Goal: Transaction & Acquisition: Purchase product/service

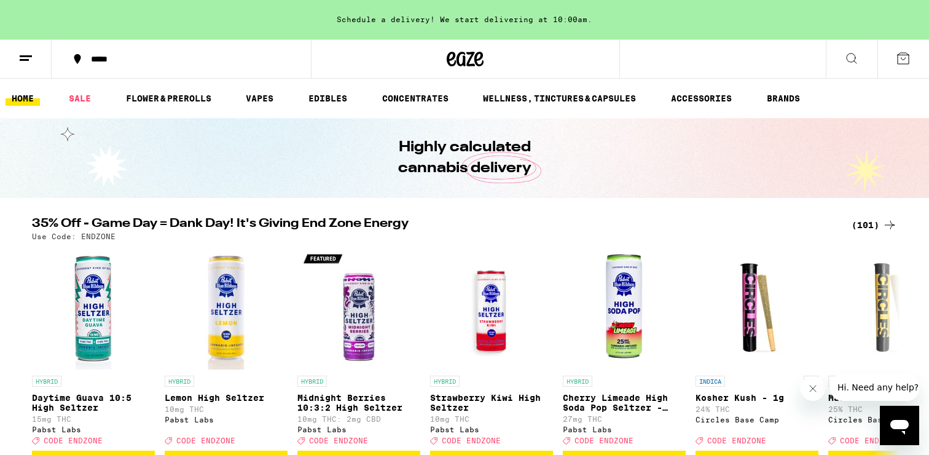
click at [444, 48] on div at bounding box center [465, 58] width 309 height 39
click at [456, 63] on icon at bounding box center [465, 59] width 18 height 15
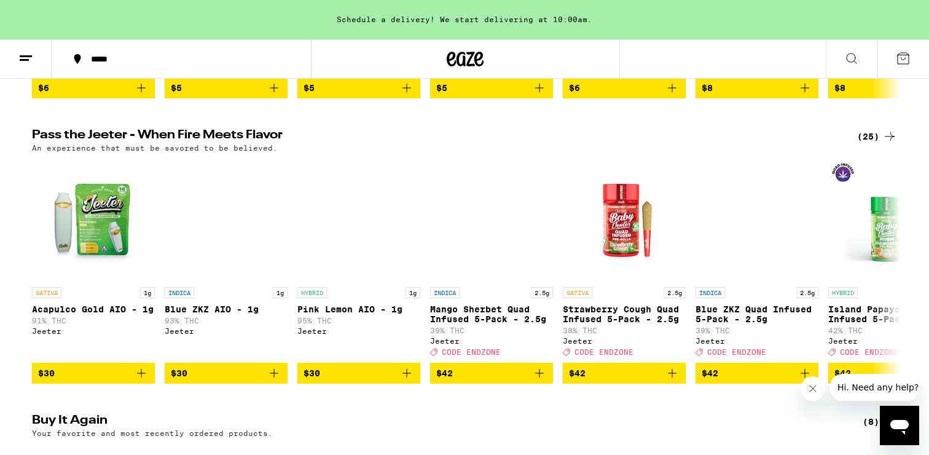
scroll to position [450, 0]
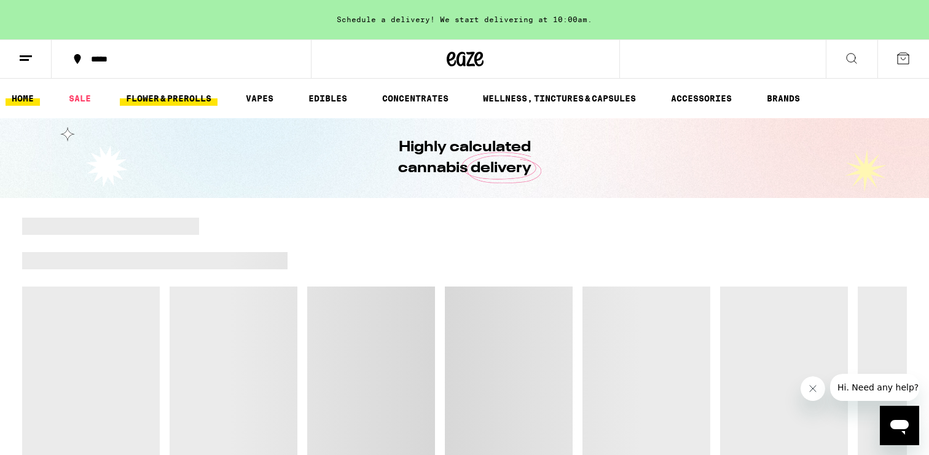
click at [183, 94] on link "FLOWER & PREROLLS" at bounding box center [169, 98] width 98 height 15
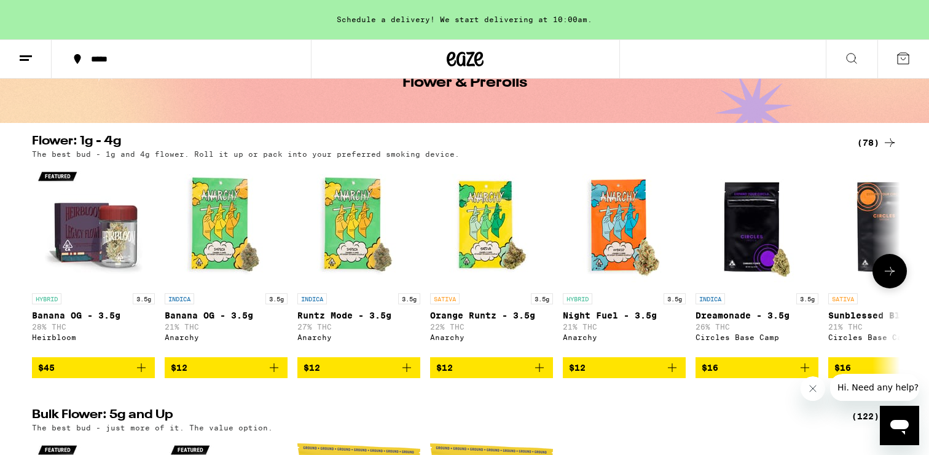
scroll to position [74, 0]
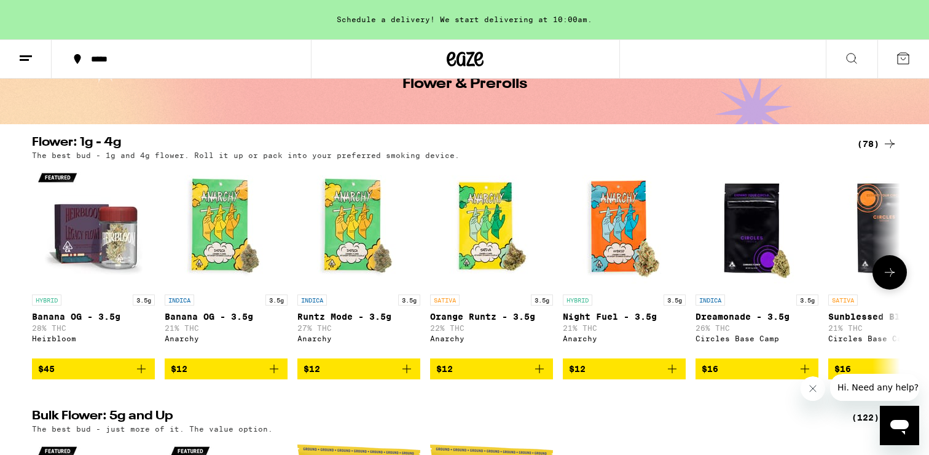
click at [899, 276] on div at bounding box center [889, 272] width 34 height 34
click at [894, 277] on icon at bounding box center [889, 272] width 15 height 15
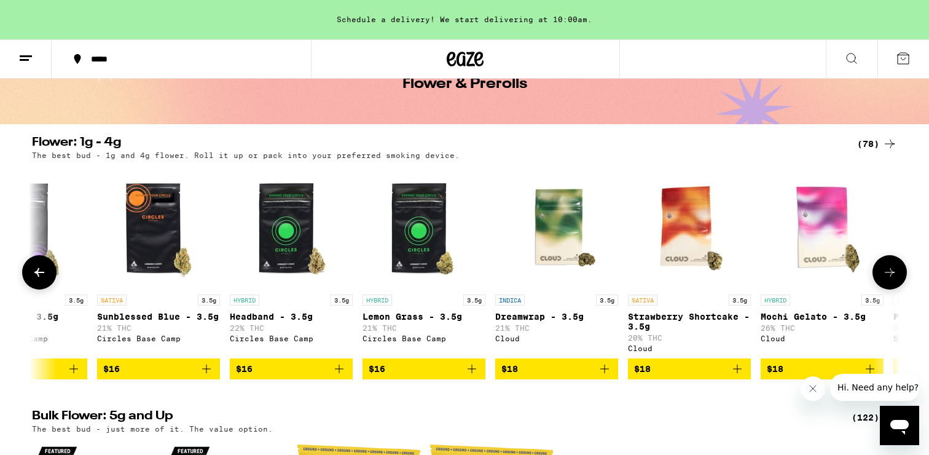
click at [894, 278] on icon at bounding box center [889, 272] width 15 height 15
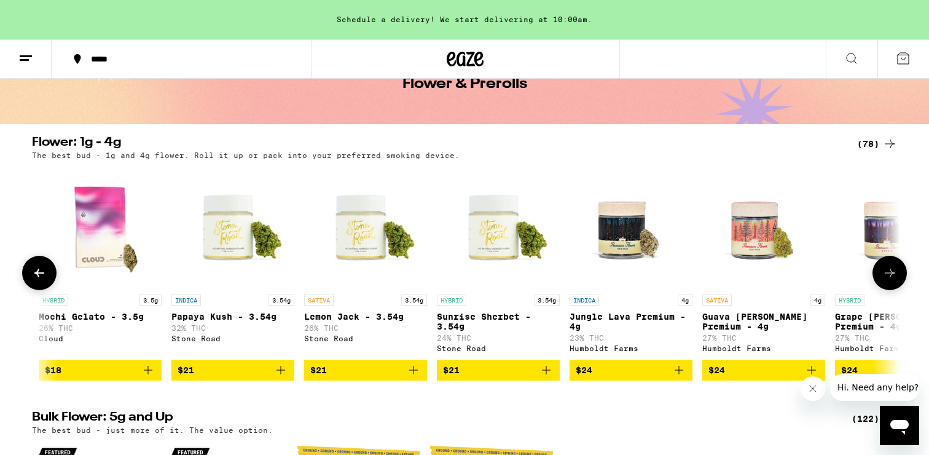
scroll to position [0, 1462]
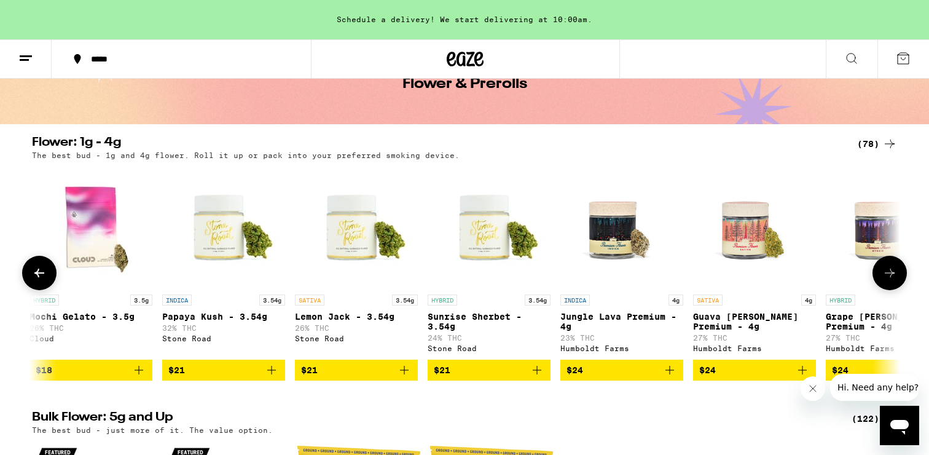
click at [891, 278] on icon at bounding box center [889, 272] width 15 height 15
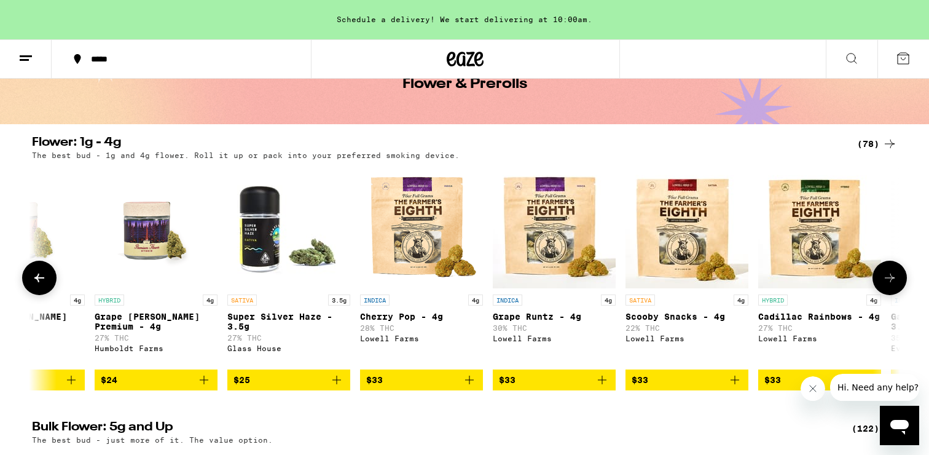
click at [889, 278] on icon at bounding box center [889, 277] width 15 height 15
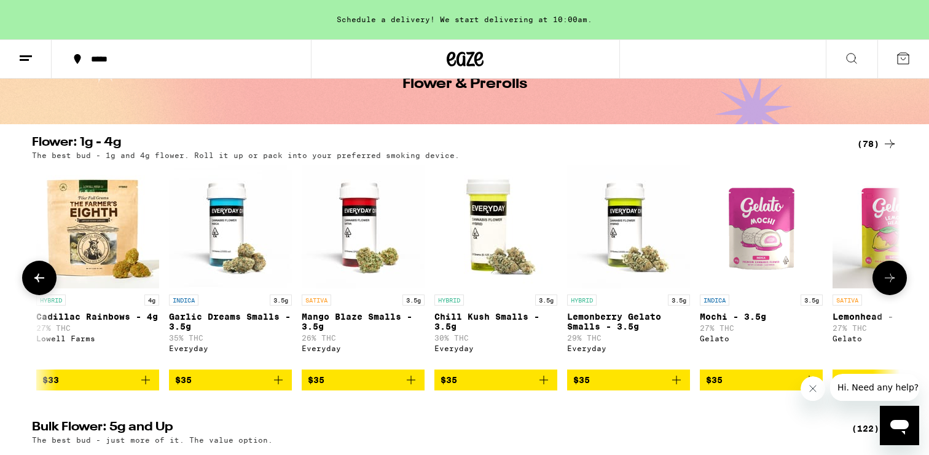
scroll to position [0, 2924]
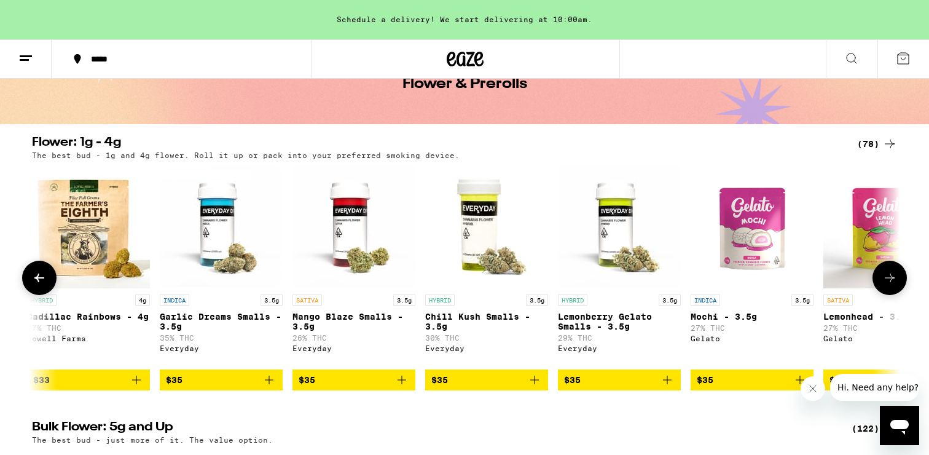
click at [889, 278] on icon at bounding box center [889, 277] width 15 height 15
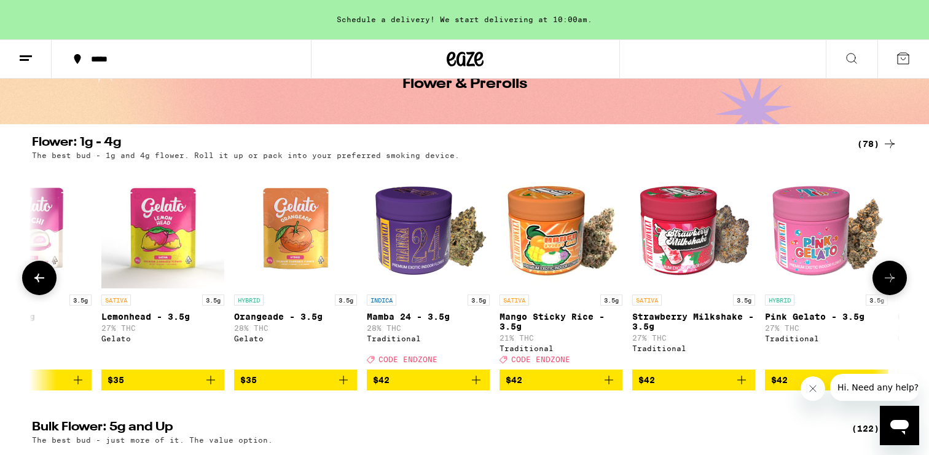
scroll to position [0, 3655]
